Goal: Task Accomplishment & Management: Use online tool/utility

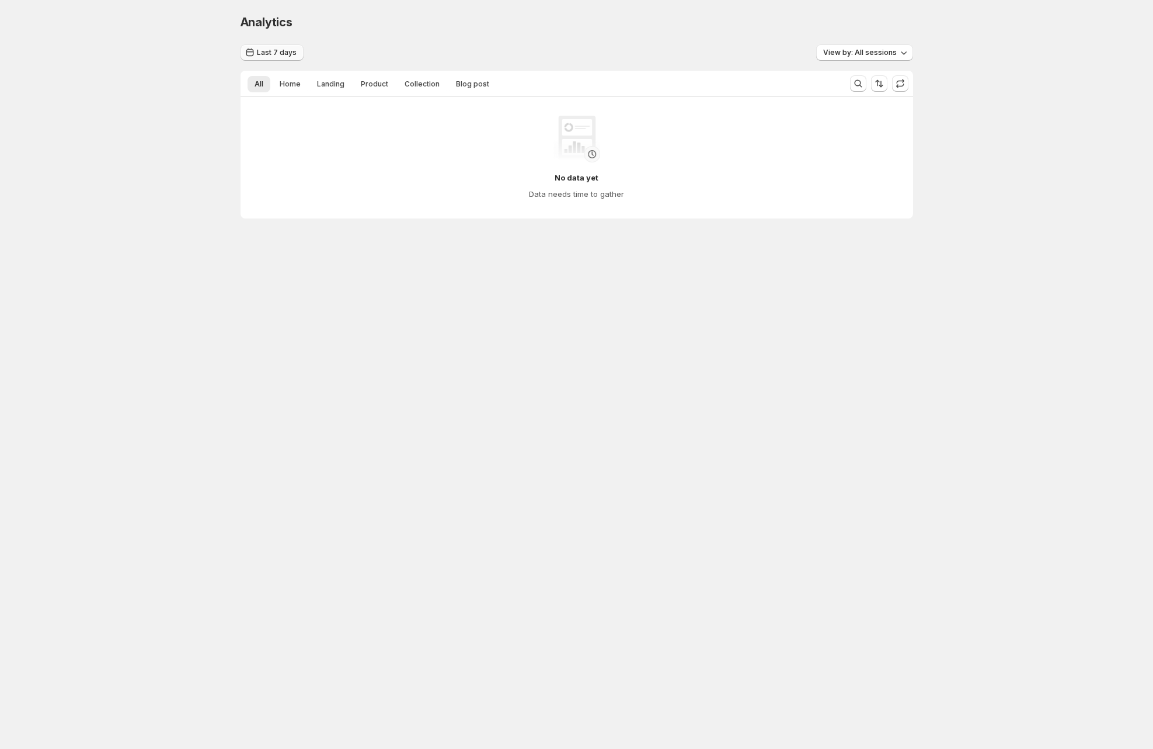
click at [276, 49] on span "Last 7 days" at bounding box center [277, 52] width 40 height 9
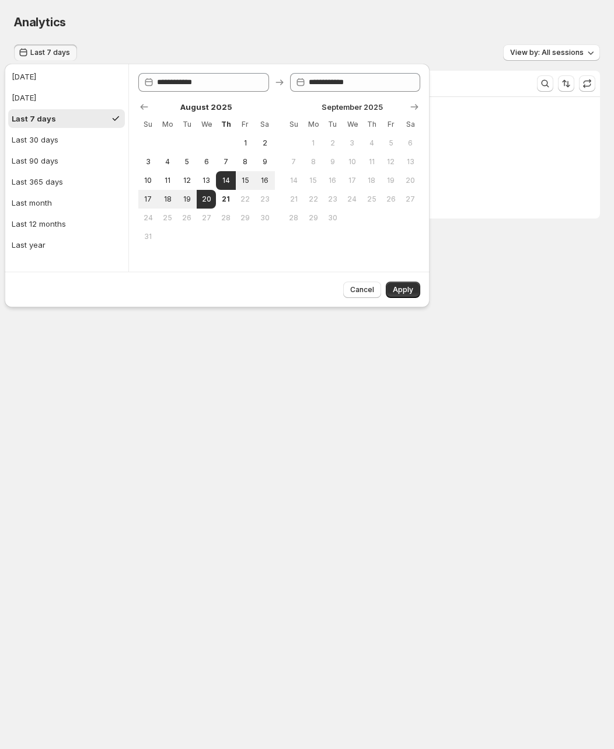
click at [524, 210] on div "No data yet Data needs time to gather" at bounding box center [307, 157] width 586 height 121
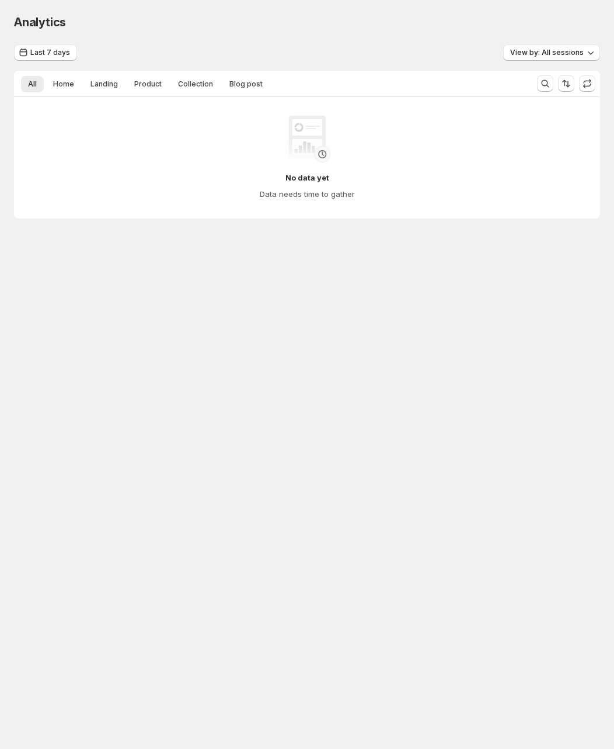
drag, startPoint x: 161, startPoint y: 345, endPoint x: 144, endPoint y: 336, distance: 19.1
click at [161, 345] on body "Analytics. This page is ready Analytics Last 7 days View by: All sessions All H…" at bounding box center [307, 374] width 614 height 749
drag, startPoint x: 107, startPoint y: 300, endPoint x: 30, endPoint y: 281, distance: 79.3
click at [105, 298] on body "Analytics. This page is ready Analytics Last 7 days View by: All sessions All H…" at bounding box center [307, 374] width 614 height 749
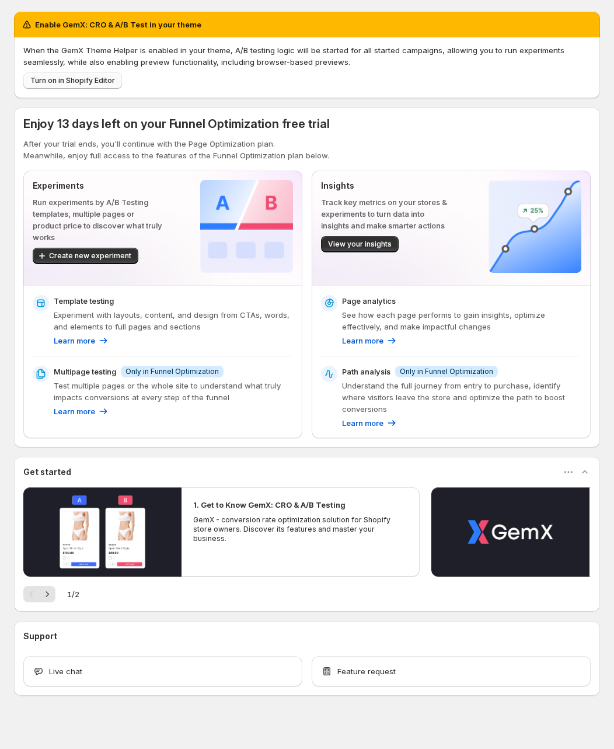
click at [89, 77] on span "Turn on in Shopify Editor" at bounding box center [72, 80] width 85 height 9
click at [229, 141] on p "After your trial ends, you'll continue with the Page Optimization plan." at bounding box center [307, 144] width 568 height 12
click at [255, 98] on div "Enable GemX: CRO & A/B Test in your theme When the GemX Theme Helper is enabled…" at bounding box center [307, 354] width 586 height 684
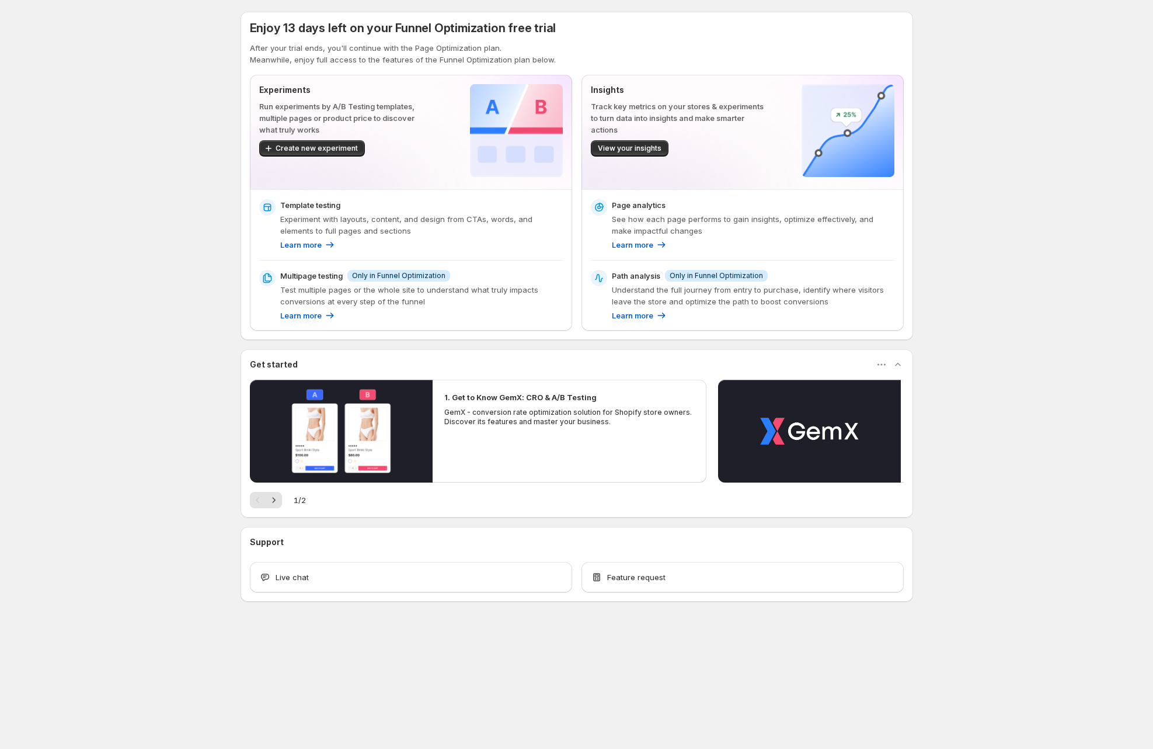
click at [138, 317] on div "Enjoy 13 days left on your Funnel Optimization free trial After your trial ends…" at bounding box center [576, 332] width 1153 height 664
click at [159, 292] on div "Enjoy 13 days left on your Funnel Optimization free trial After your trial ends…" at bounding box center [576, 332] width 1153 height 664
click at [137, 292] on div "Enjoy 13 days left on your Funnel Optimization free trial After your trial ends…" at bounding box center [576, 332] width 1153 height 664
click at [148, 319] on div "Enjoy 13 days left on your Funnel Optimization free trial After your trial ends…" at bounding box center [576, 332] width 1153 height 664
